Goal: Task Accomplishment & Management: Use online tool/utility

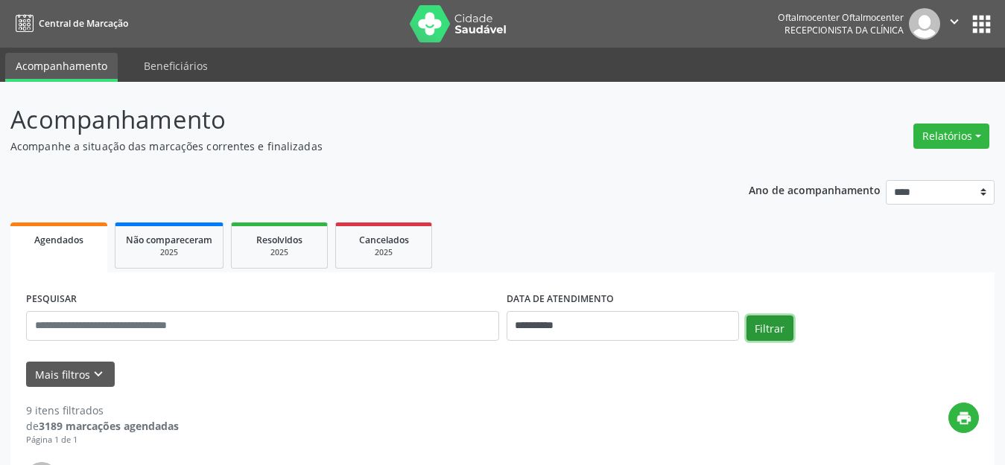
click at [755, 323] on button "Filtrar" at bounding box center [769, 328] width 47 height 25
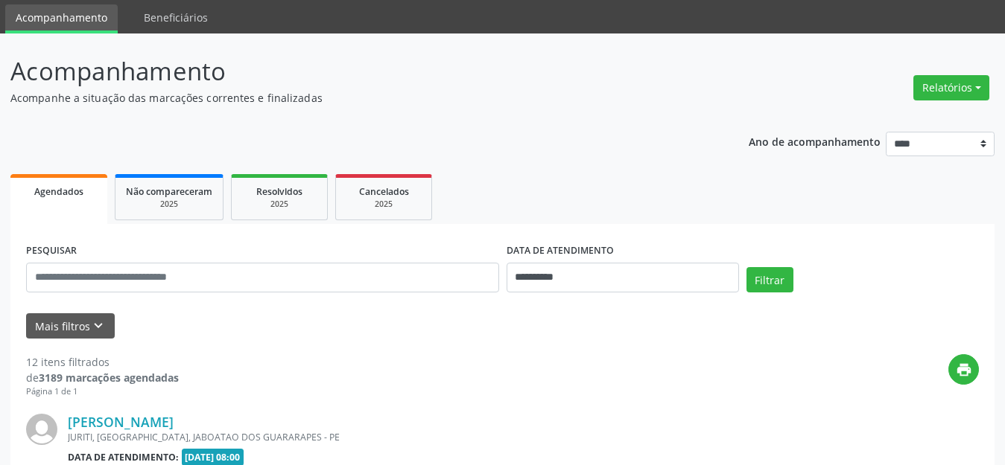
scroll to position [74, 0]
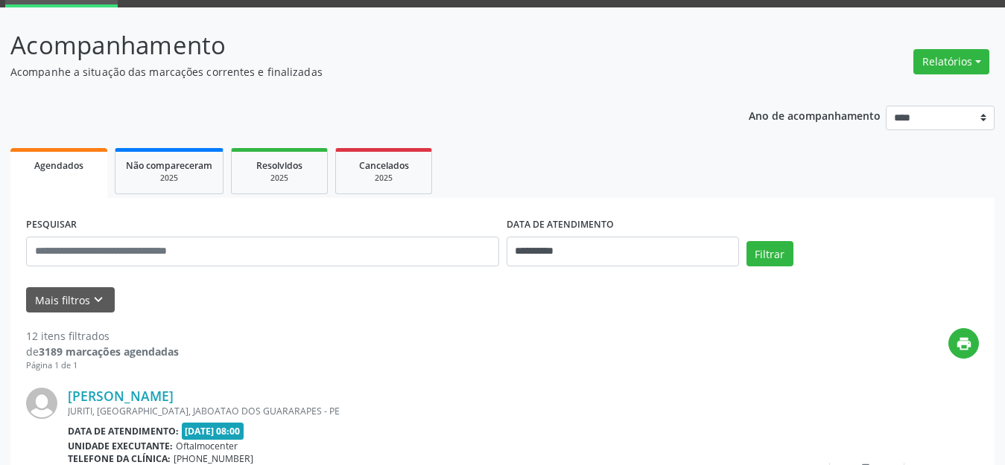
click at [693, 232] on div "DATA DE ATENDIMENTO" at bounding box center [622, 225] width 232 height 23
click at [702, 255] on input "**********" at bounding box center [622, 252] width 232 height 30
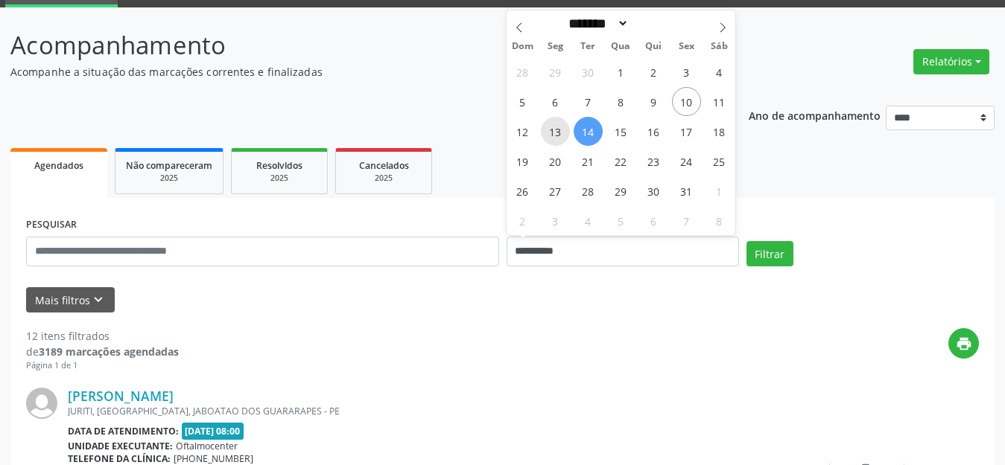
click at [540, 130] on div "28 29 30 1 2 3 4 5 6 7 8 9 10 11 12 13 14 15 16 17 18 19 20 21 22 23 24 25 26 2…" at bounding box center [620, 146] width 229 height 179
click at [557, 130] on span "13" at bounding box center [555, 131] width 29 height 29
type input "**********"
click at [557, 130] on span "13" at bounding box center [555, 131] width 29 height 29
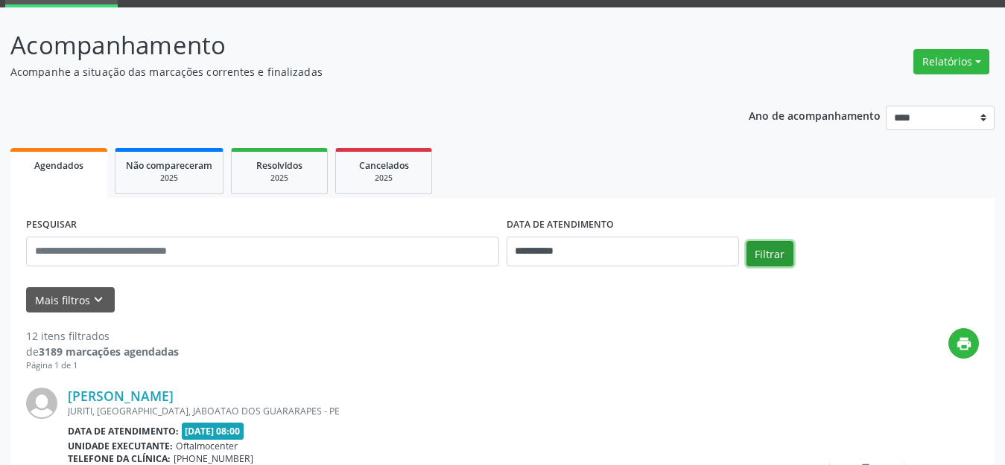
click at [763, 245] on button "Filtrar" at bounding box center [769, 253] width 47 height 25
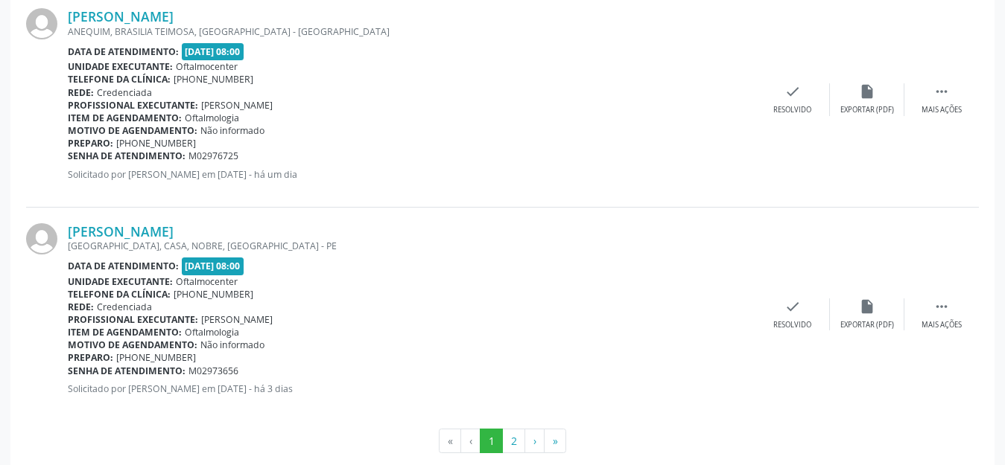
scroll to position [3268, 0]
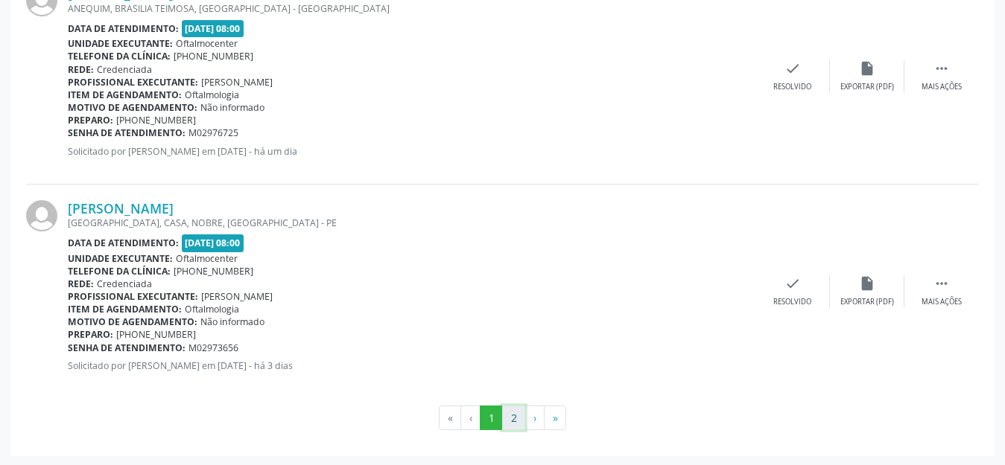
click at [506, 414] on button "2" at bounding box center [513, 418] width 23 height 25
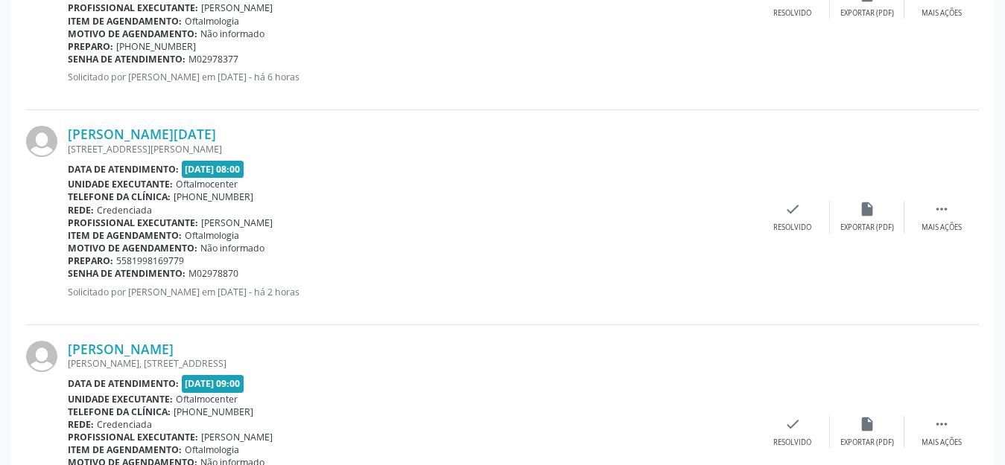
scroll to position [574, 0]
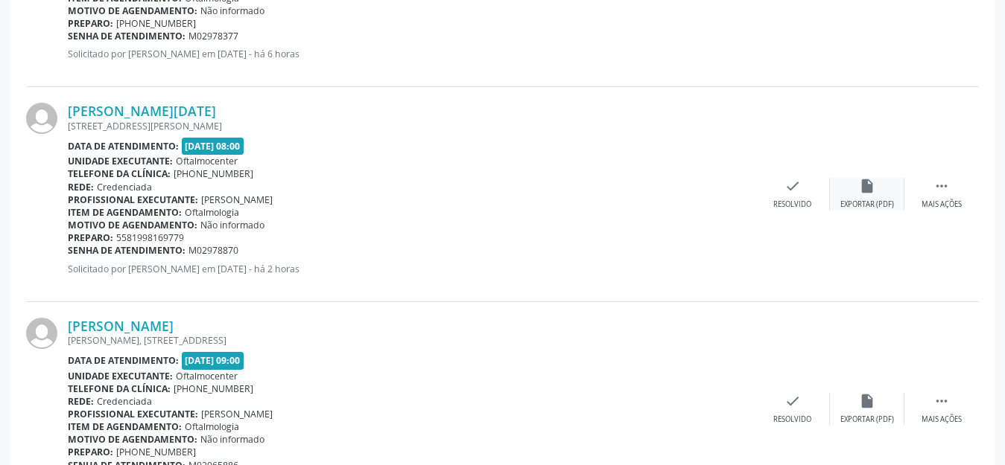
click at [868, 203] on div "Exportar (PDF)" at bounding box center [867, 205] width 54 height 10
